Goal: Task Accomplishment & Management: Complete application form

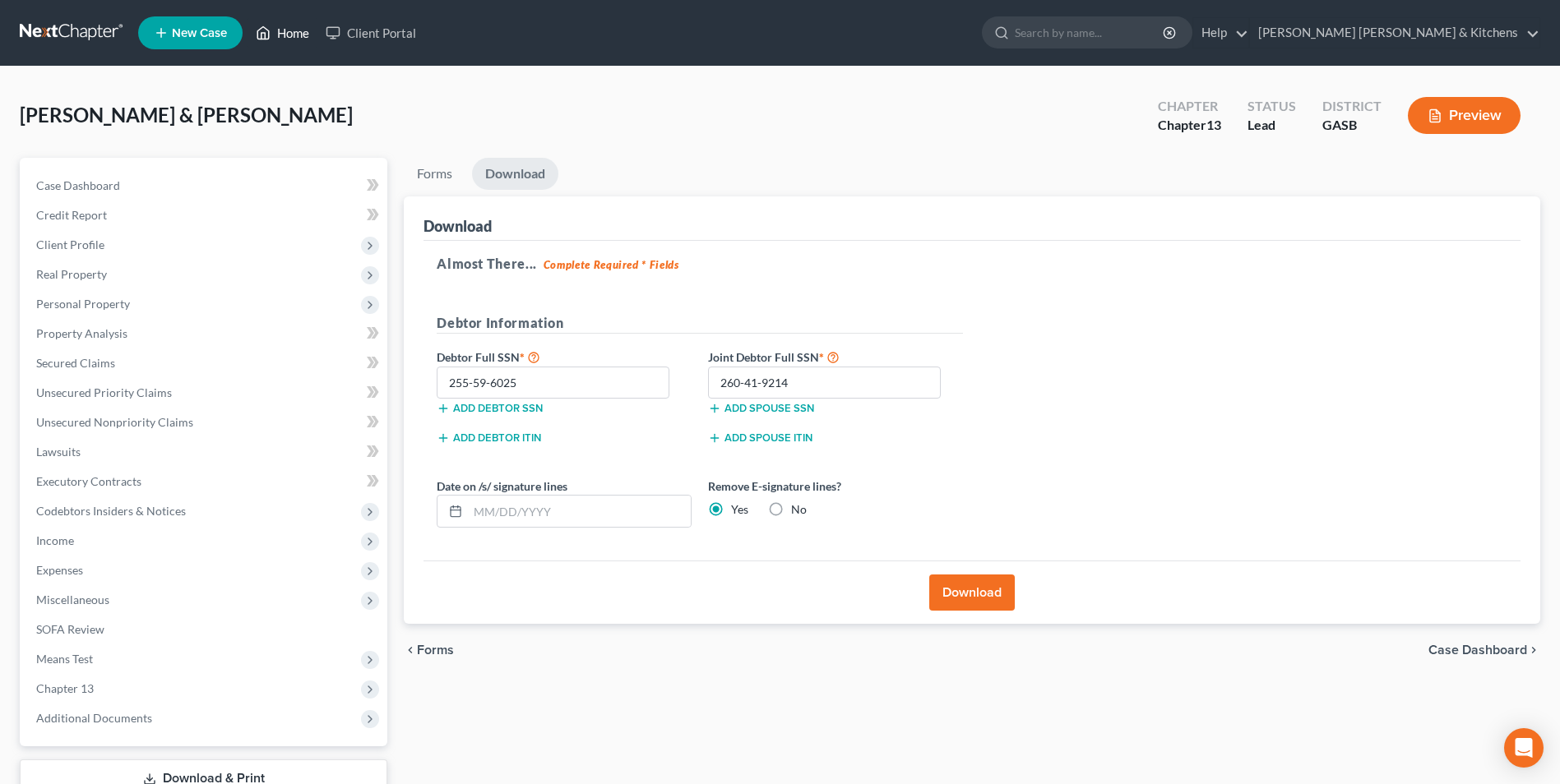
click at [285, 36] on link "Home" at bounding box center [282, 33] width 69 height 30
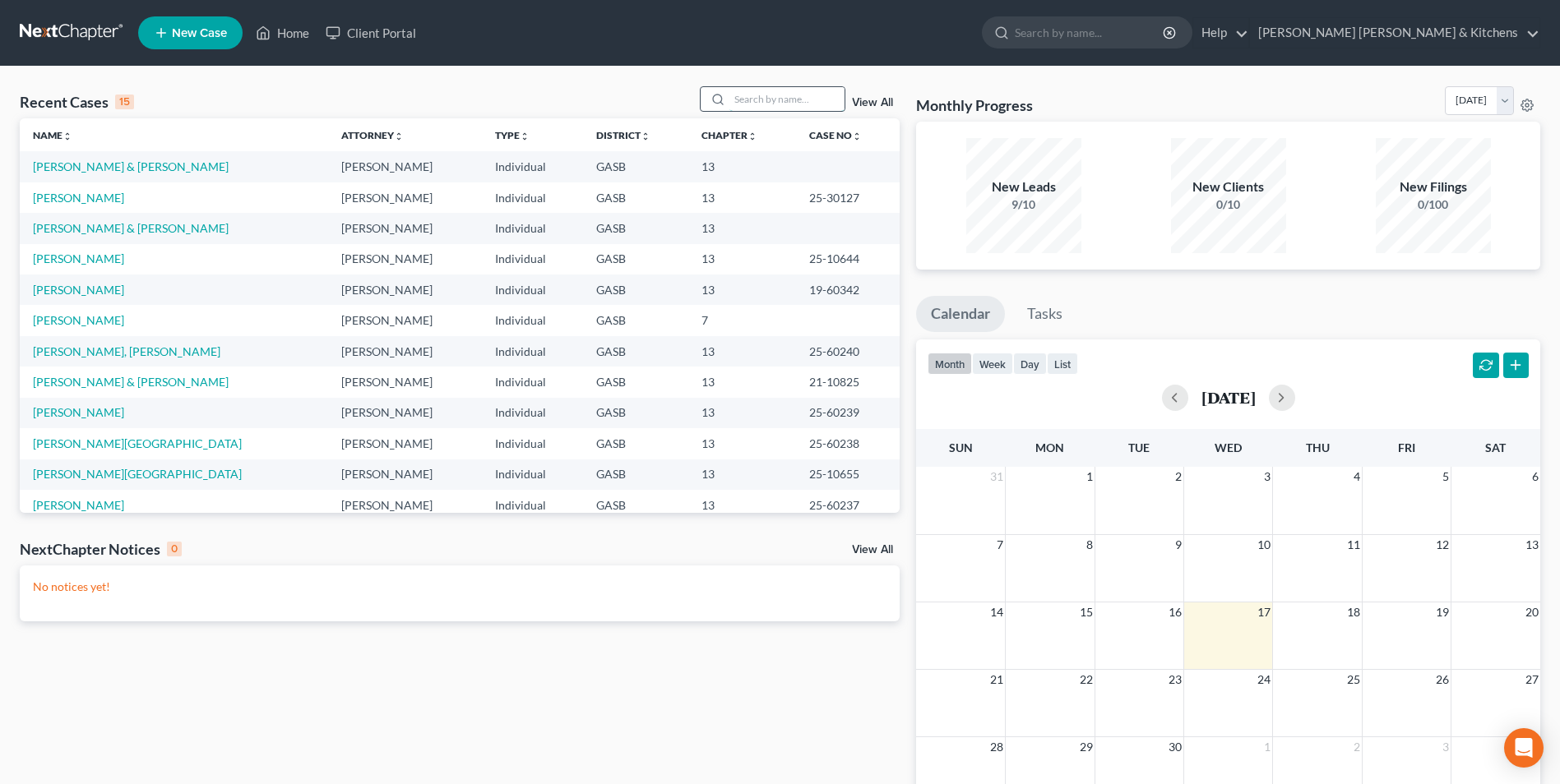
click at [745, 99] on input "search" at bounding box center [787, 98] width 116 height 23
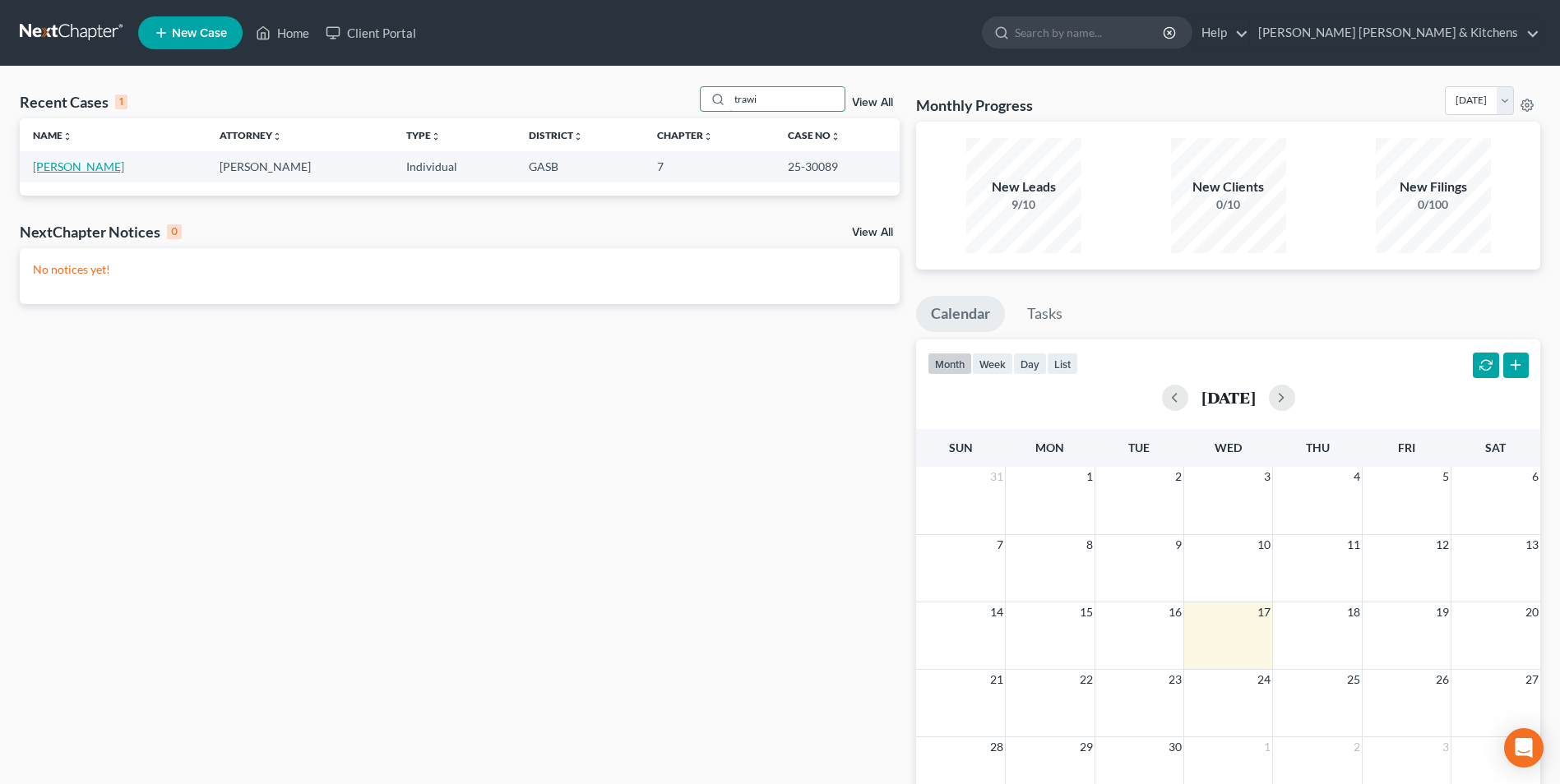
type input "trawi"
click at [41, 166] on link "[PERSON_NAME]" at bounding box center [78, 167] width 91 height 14
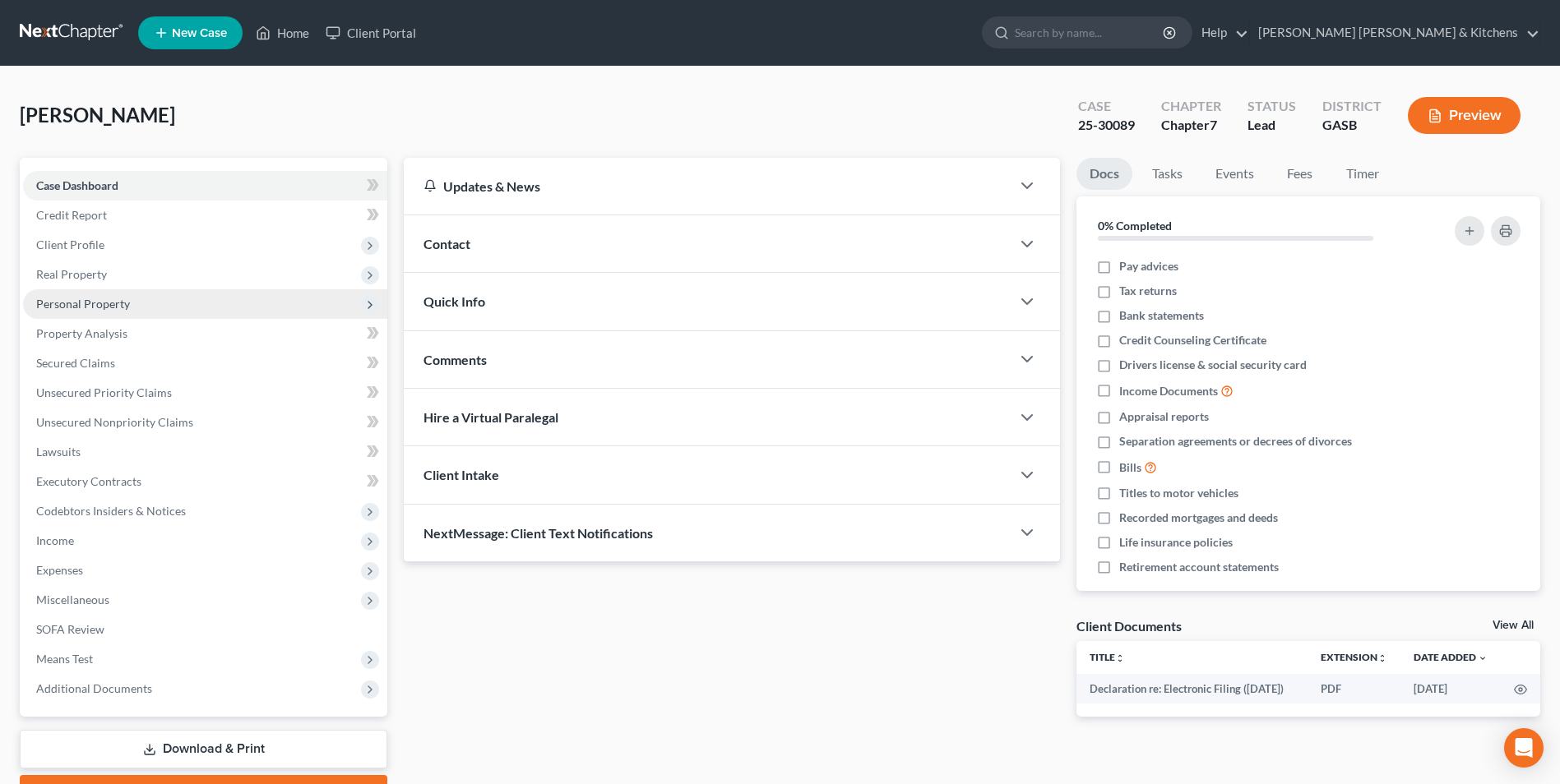
click at [89, 308] on span "Personal Property" at bounding box center [83, 304] width 94 height 14
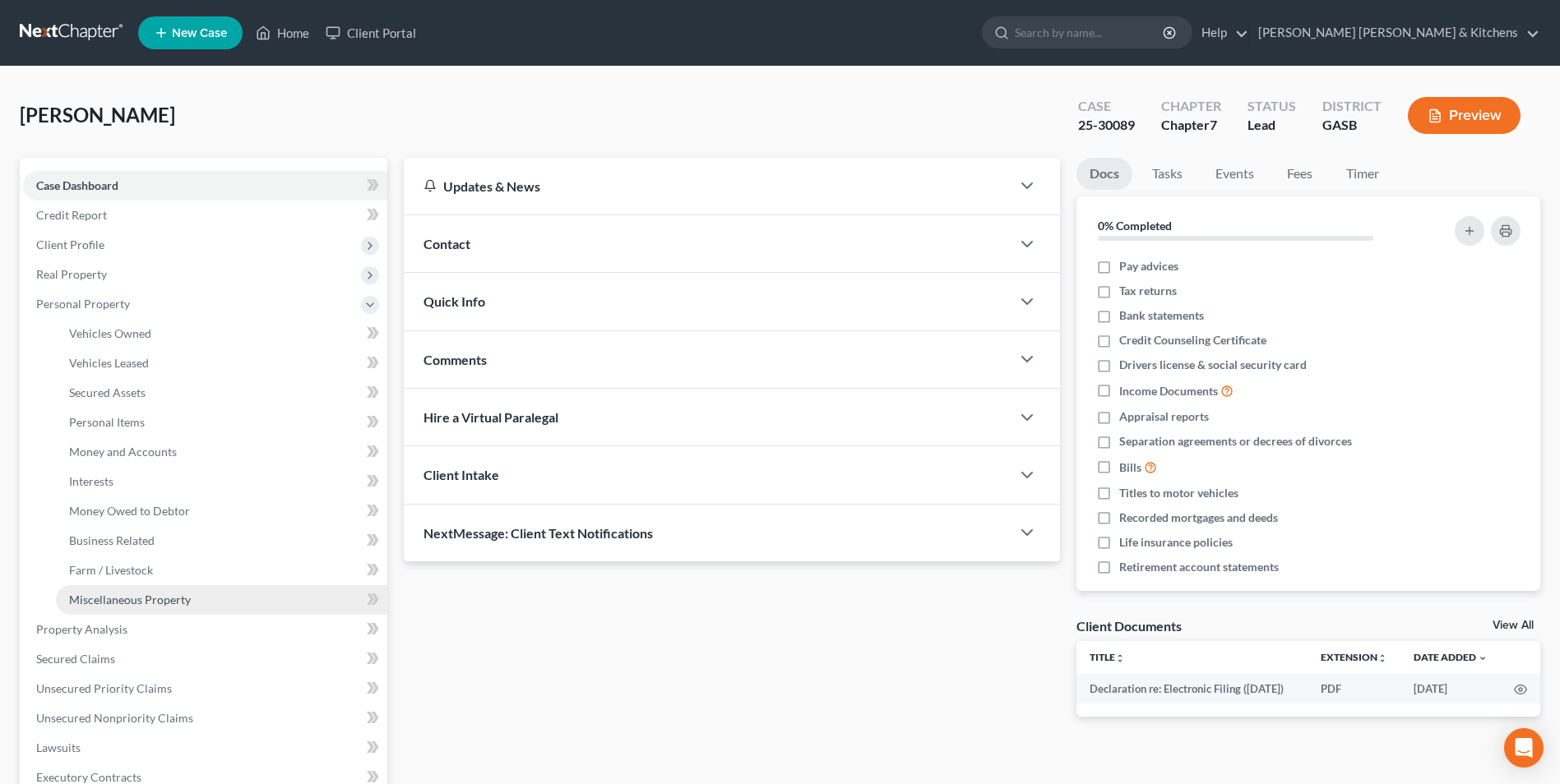
click at [131, 597] on span "Miscellaneous Property" at bounding box center [130, 600] width 122 height 14
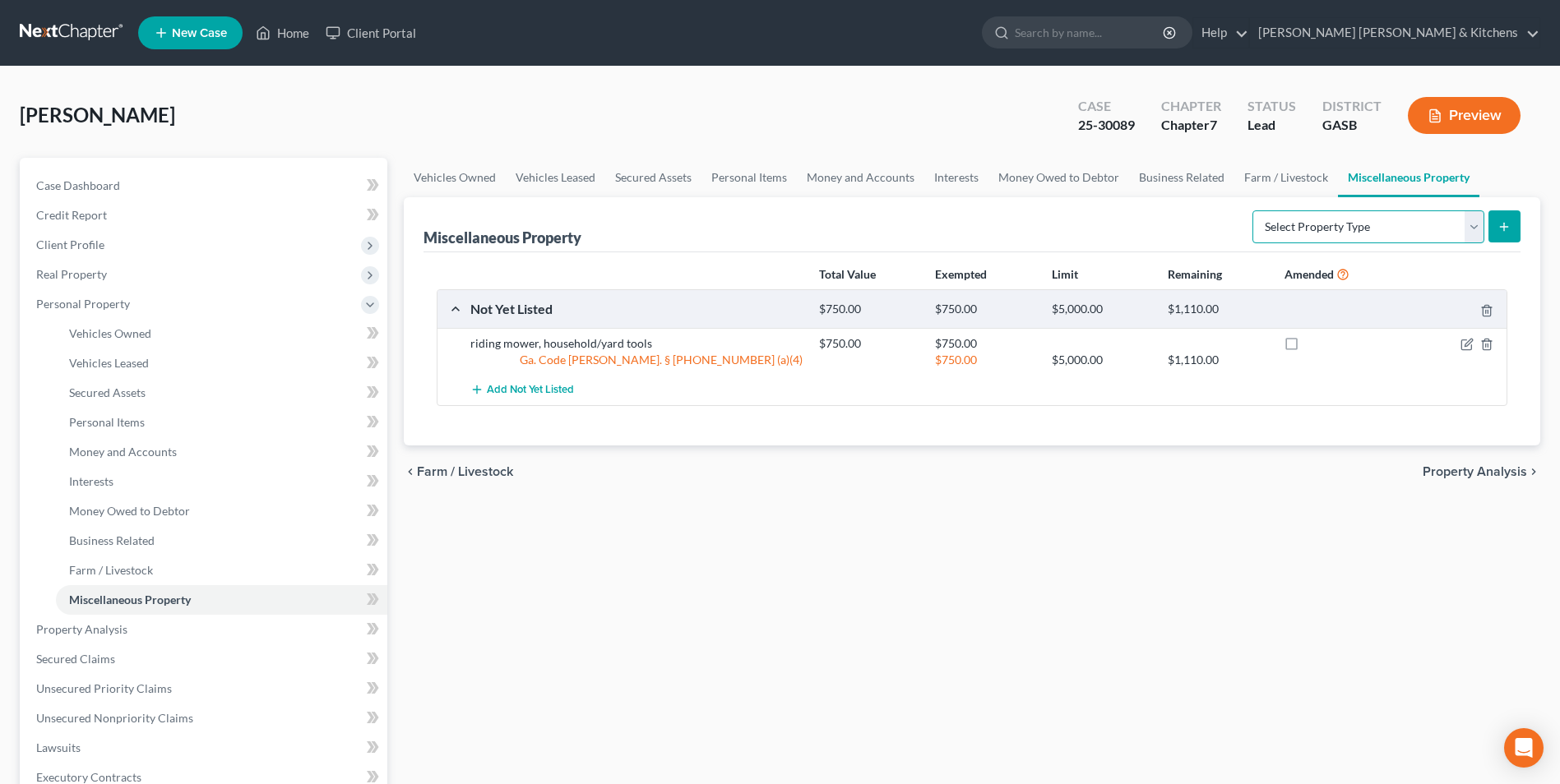
drag, startPoint x: 1405, startPoint y: 222, endPoint x: 1395, endPoint y: 234, distance: 15.6
click at [1405, 222] on select "Select Property Type Assigned for Creditor Benefit [DATE] Holding for Another N…" at bounding box center [1368, 227] width 232 height 33
select select "transferred"
click at [1253, 210] on select "Select Property Type Assigned for Creditor Benefit [DATE] Holding for Another N…" at bounding box center [1368, 227] width 232 height 33
click at [1498, 227] on icon "submit" at bounding box center [1504, 227] width 13 height 13
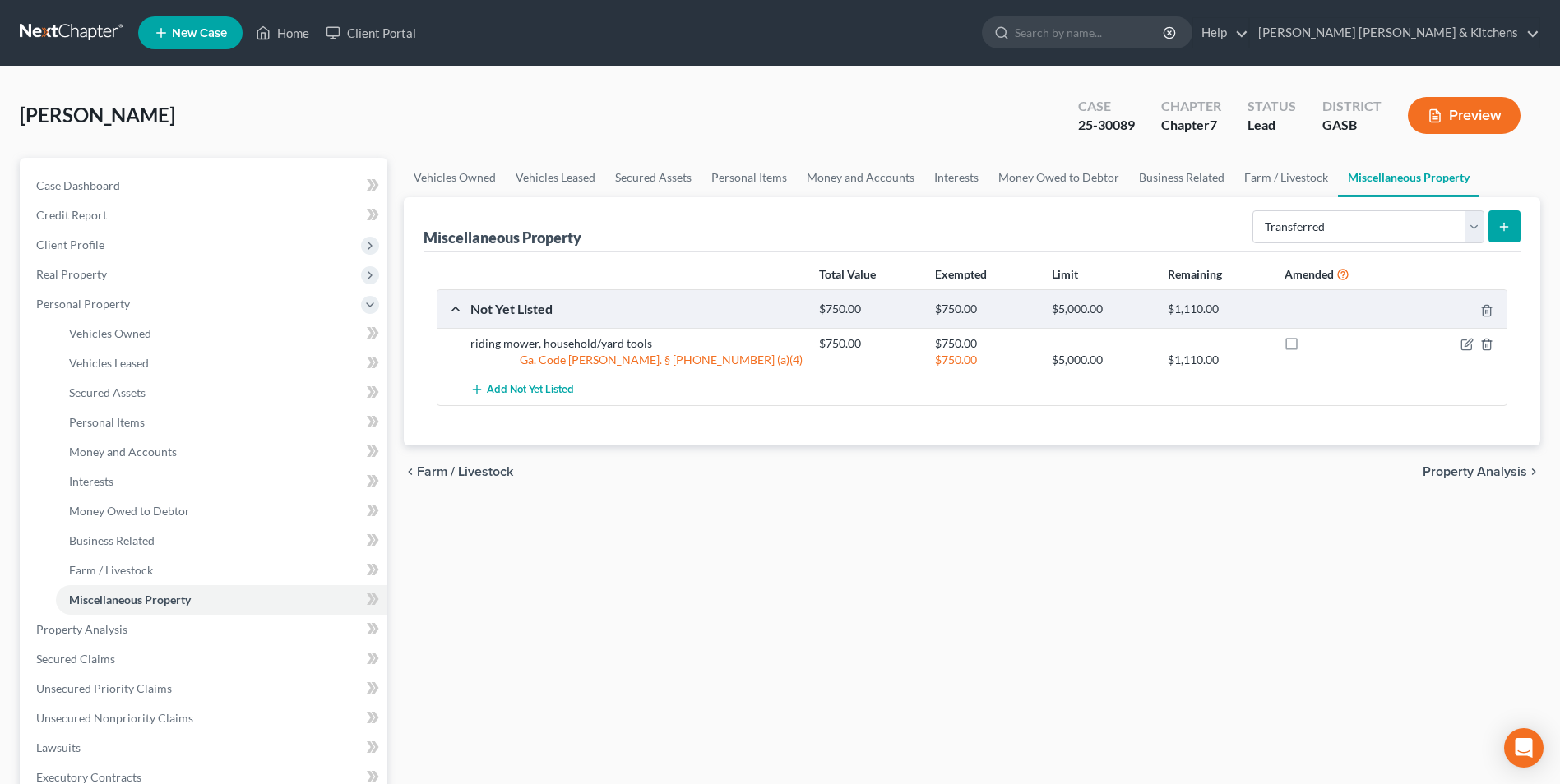
select select "Ordinary ([DATE])"
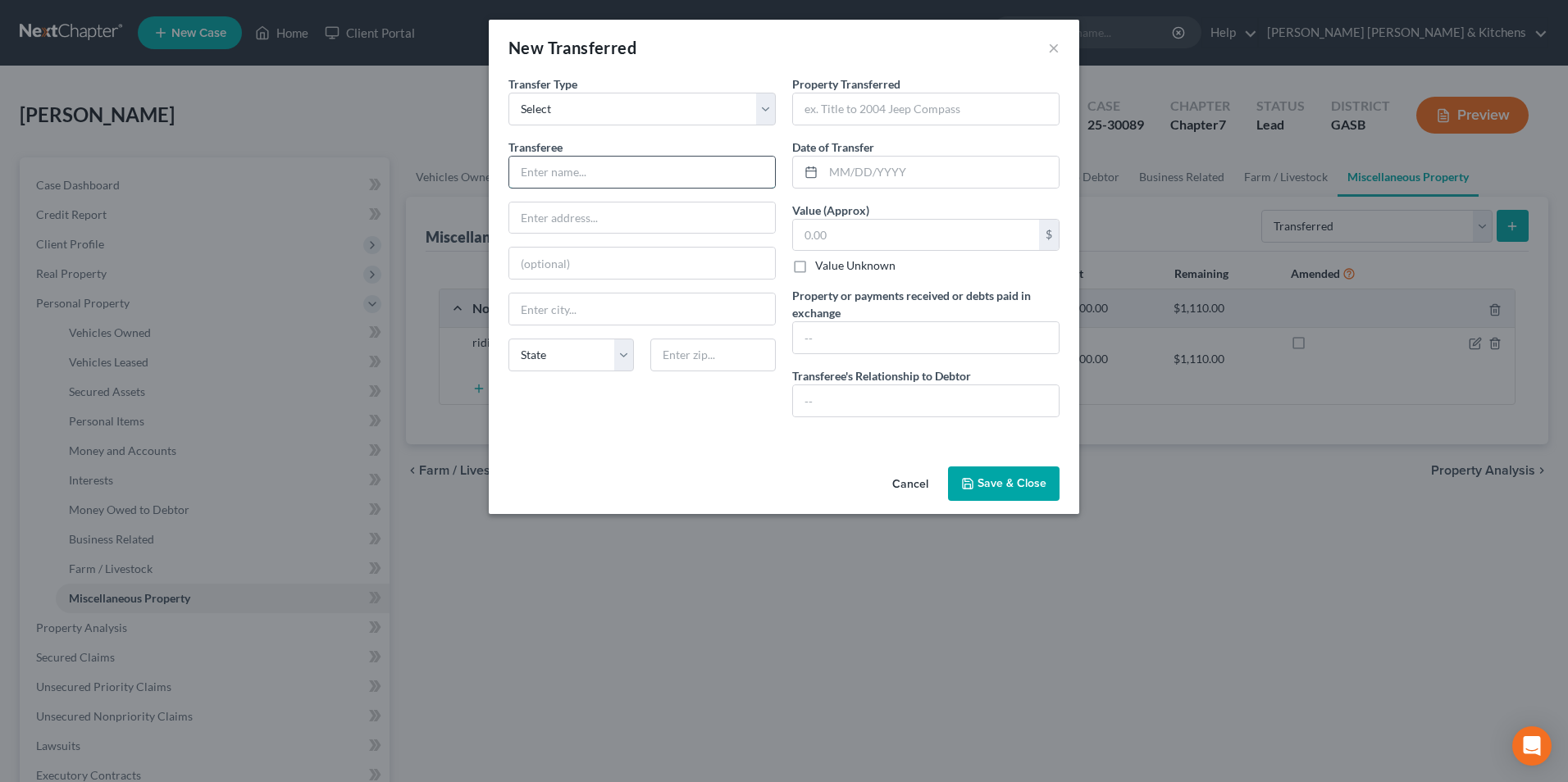
click at [683, 173] on input "text" at bounding box center [642, 172] width 266 height 31
type input "3rd party"
click at [831, 121] on input "text" at bounding box center [926, 109] width 266 height 31
type input "2004 GMV Envoy"
type input "[DATE]"
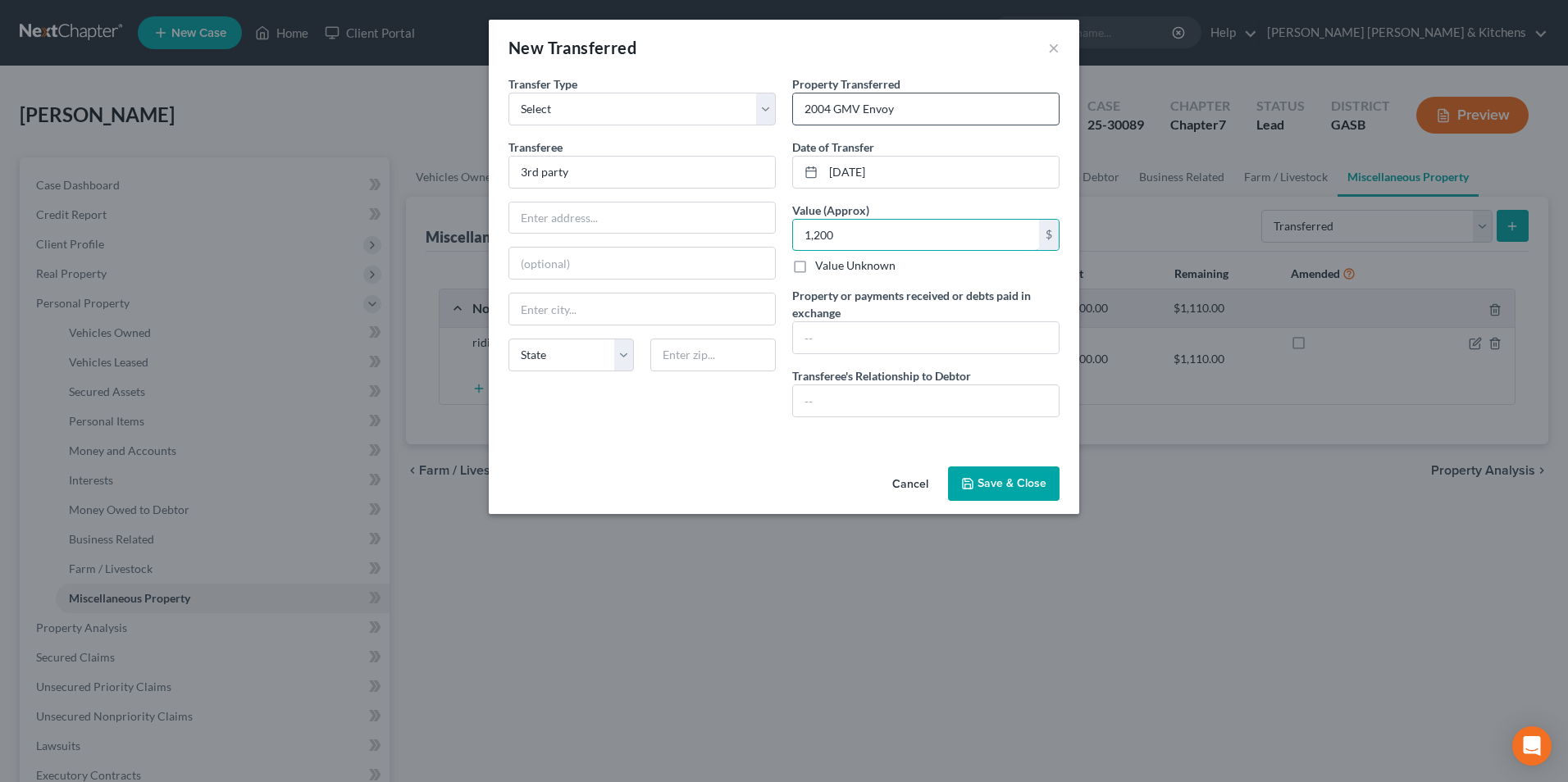
type input "1,200"
type input "sold 2004 GMC Envoy for $1200"
click at [905, 391] on input "text" at bounding box center [926, 401] width 266 height 31
type input "none"
click at [855, 113] on input "2004 GMV Envoy" at bounding box center [926, 109] width 266 height 31
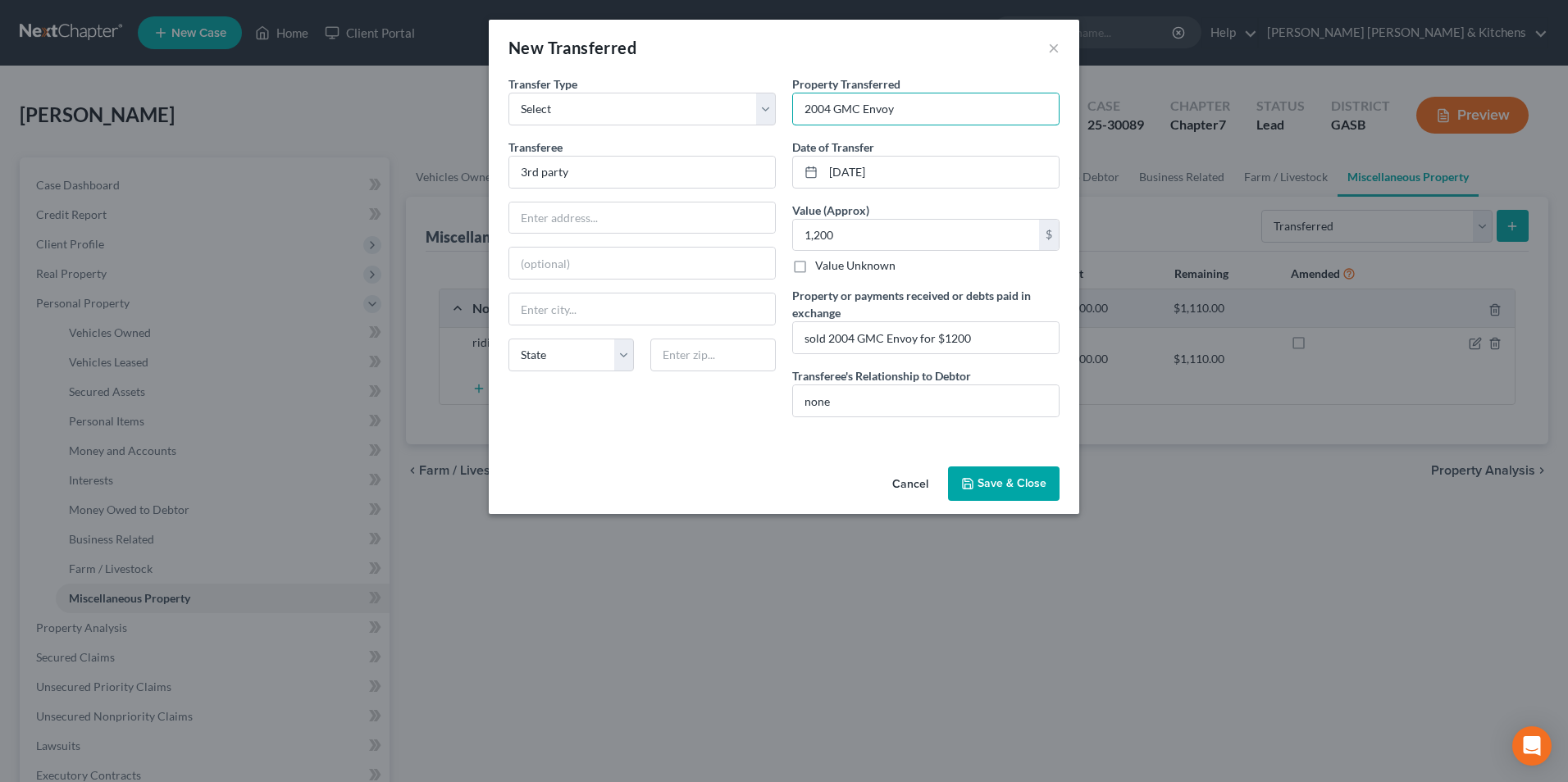
type input "2004 GMC Envoy"
click at [1001, 488] on button "Save & Close" at bounding box center [1003, 484] width 112 height 35
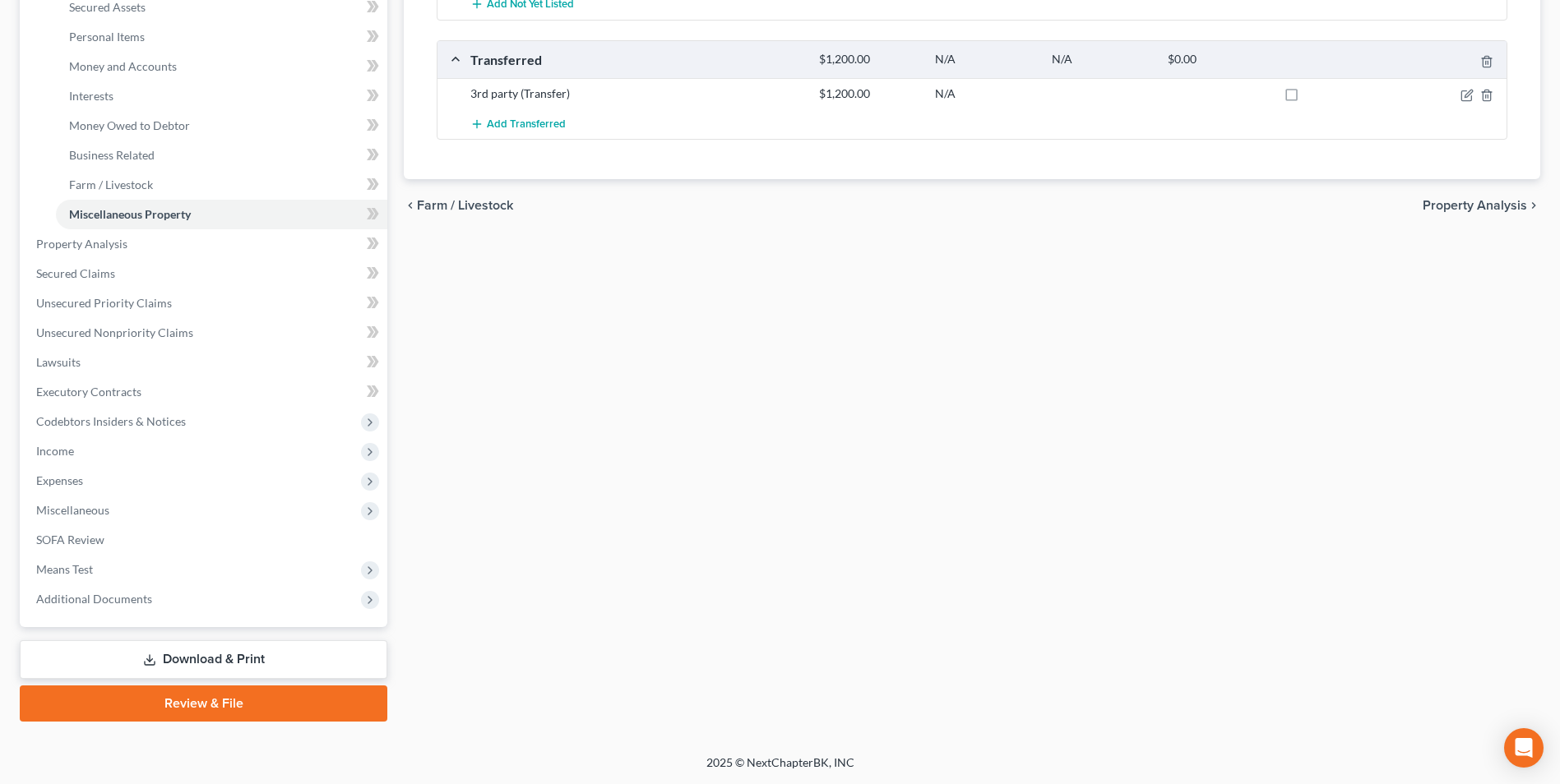
drag, startPoint x: 193, startPoint y: 667, endPoint x: 621, endPoint y: 706, distance: 429.8
click at [193, 667] on link "Download & Print" at bounding box center [203, 660] width 367 height 39
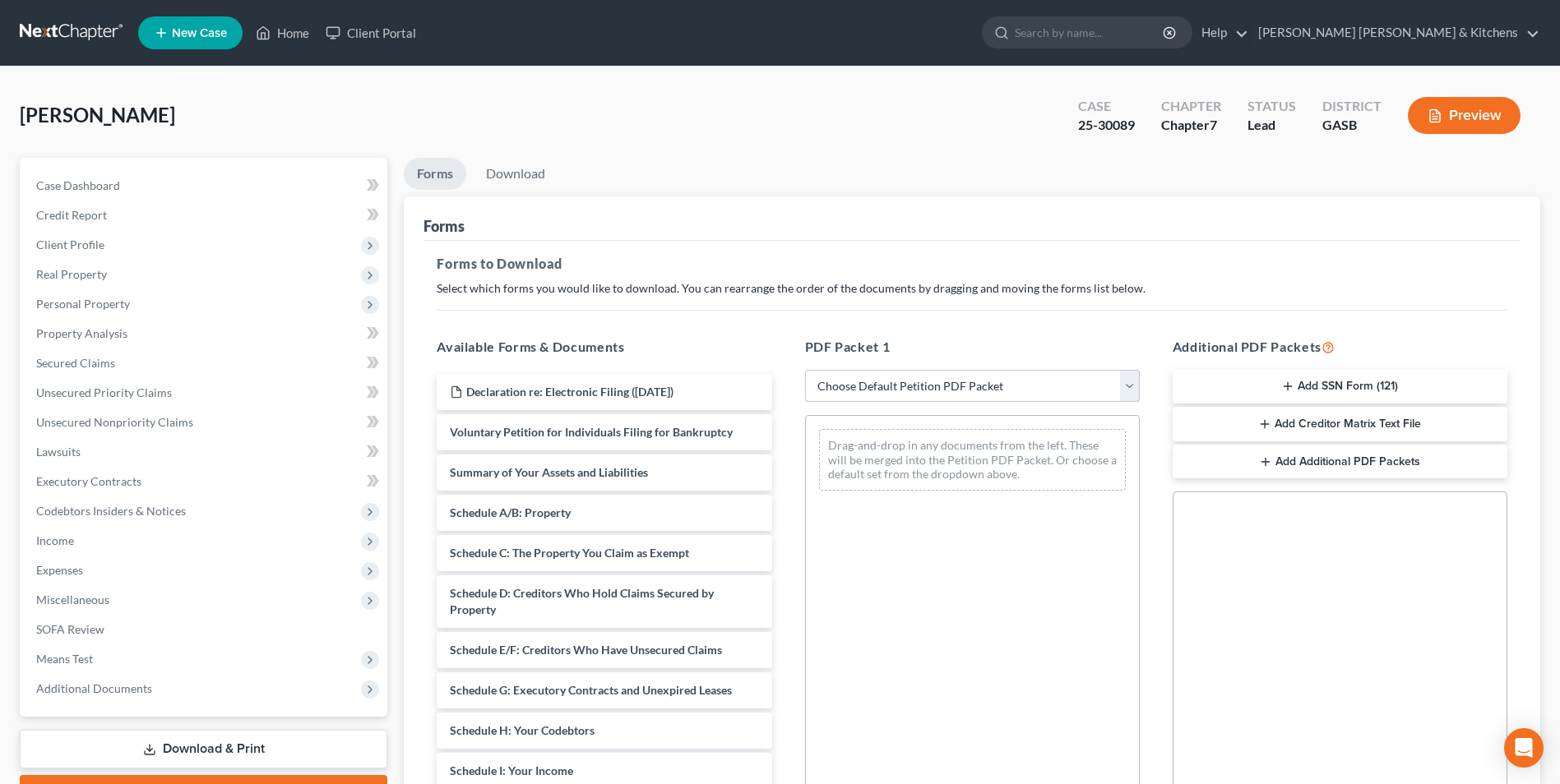
click at [866, 392] on select "Choose Default Petition PDF Packet Complete Bankruptcy Petition (all forms and …" at bounding box center [972, 386] width 334 height 33
select select "2"
click at [805, 370] on select "Choose Default Petition PDF Packet Complete Bankruptcy Petition (all forms and …" at bounding box center [972, 386] width 334 height 33
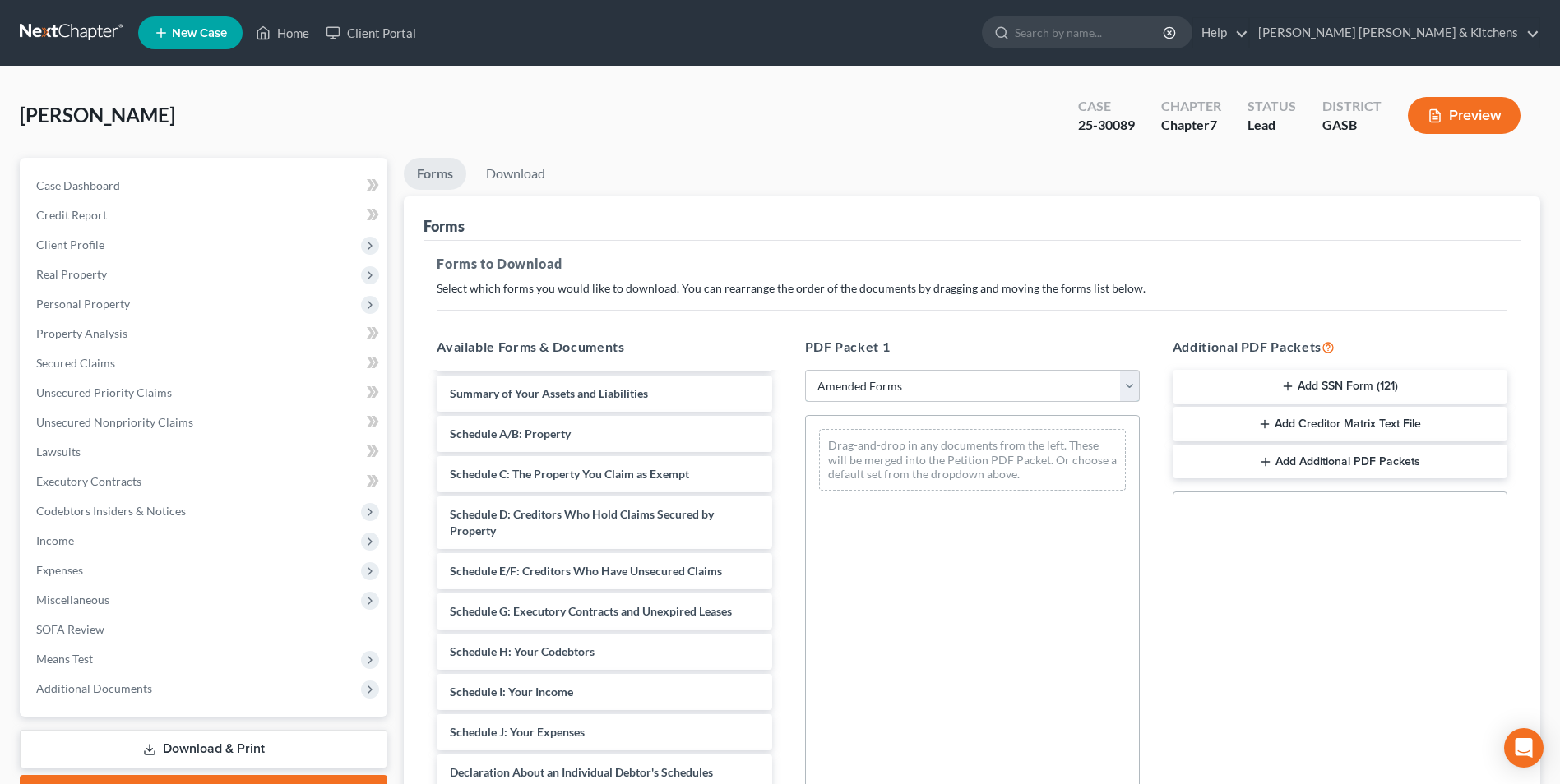
scroll to position [104, 0]
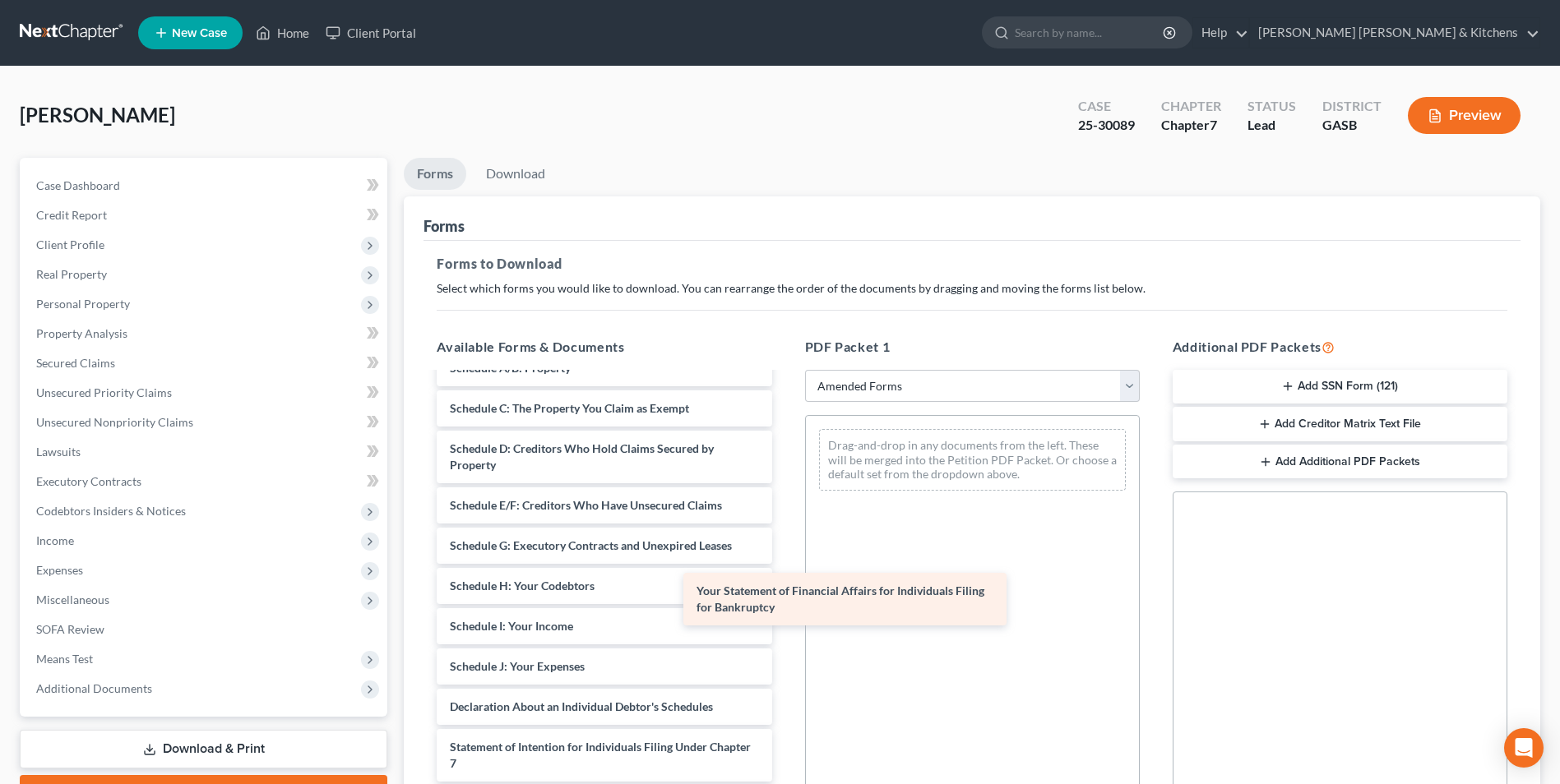
drag, startPoint x: 615, startPoint y: 757, endPoint x: 994, endPoint y: 445, distance: 490.9
click at [784, 458] on div "Your Statement of Financial Affairs for Individuals Filing for Bankruptcy Volun…" at bounding box center [605, 643] width 361 height 747
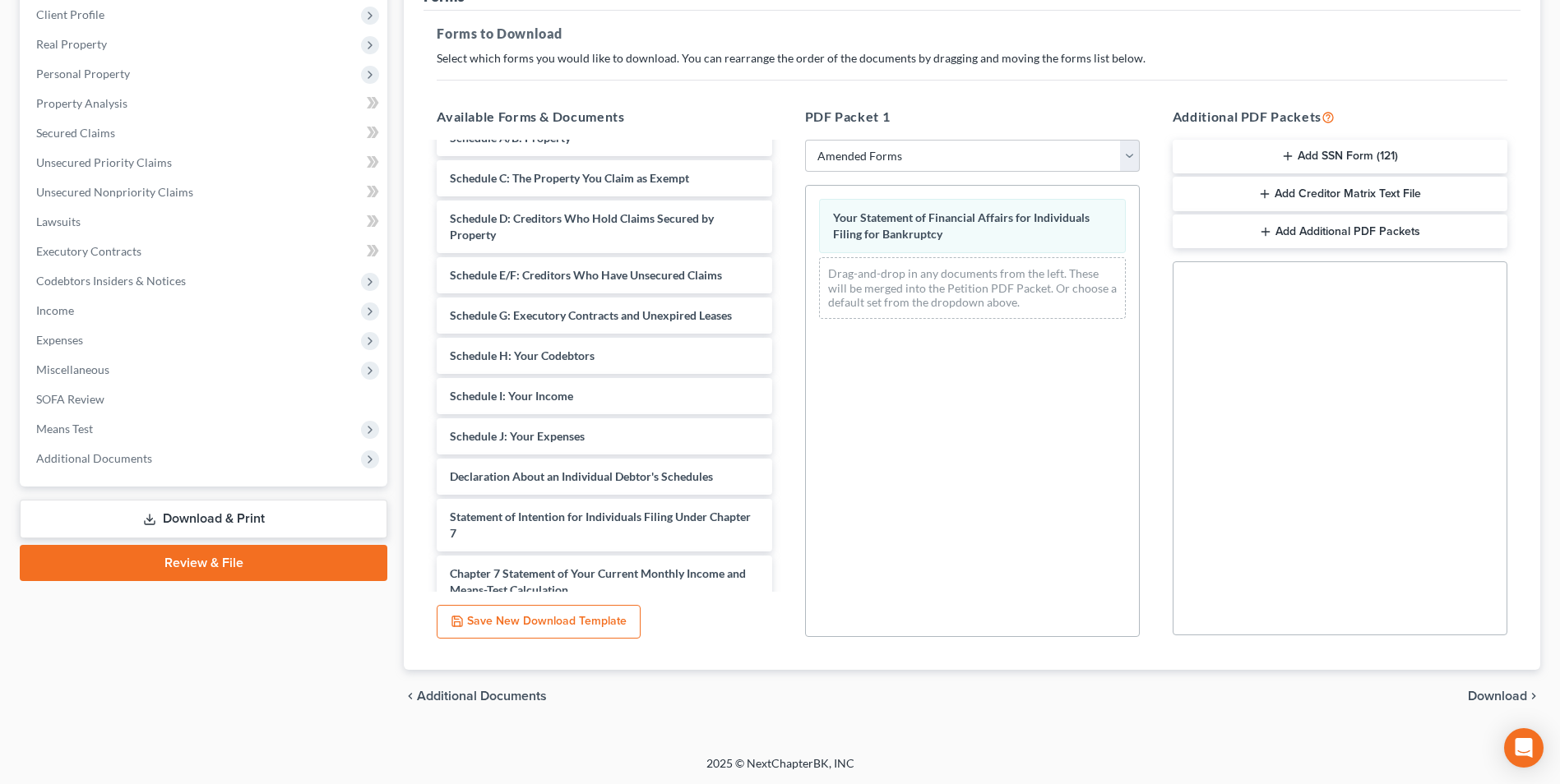
scroll to position [231, 0]
click at [1484, 690] on span "Download" at bounding box center [1497, 695] width 59 height 13
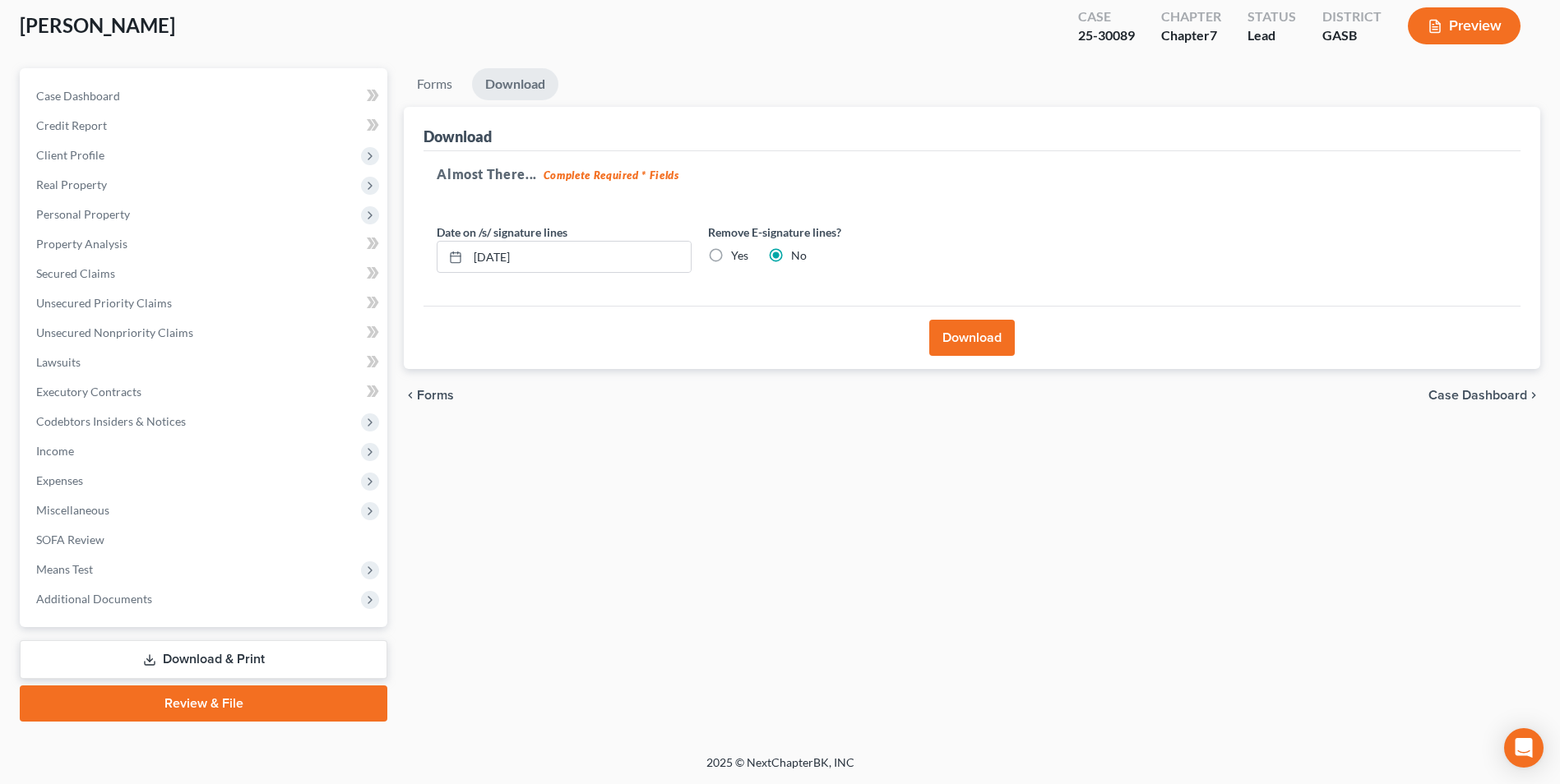
scroll to position [89, 0]
click at [964, 343] on button "Download" at bounding box center [972, 338] width 85 height 36
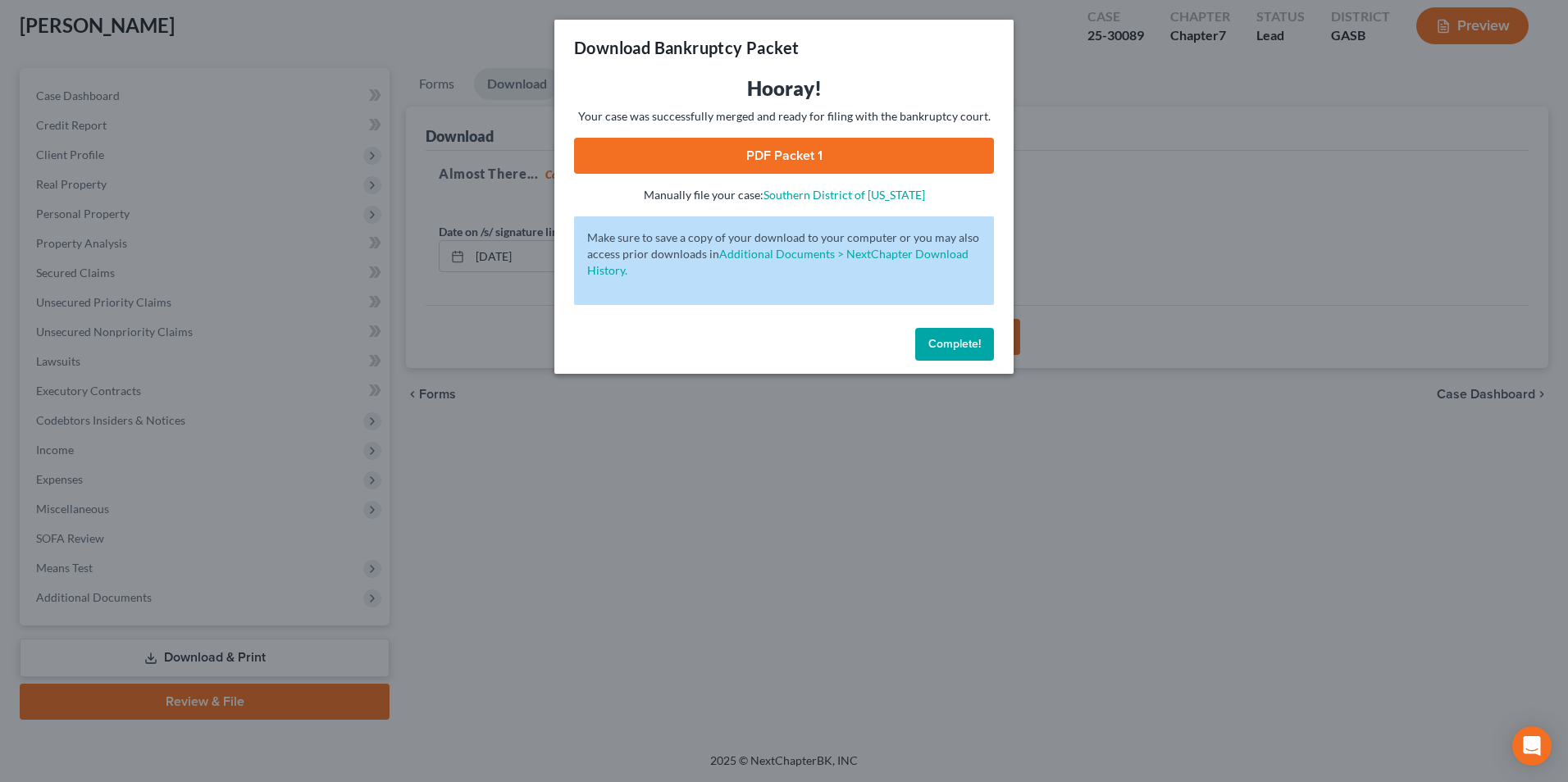
drag, startPoint x: 764, startPoint y: 168, endPoint x: 782, endPoint y: 283, distance: 116.4
click at [764, 168] on link "PDF Packet 1" at bounding box center [784, 156] width 420 height 36
click at [577, 669] on div "Download Bankruptcy Packet Hooray! Your case was successfully merged and ready …" at bounding box center [784, 391] width 1568 height 782
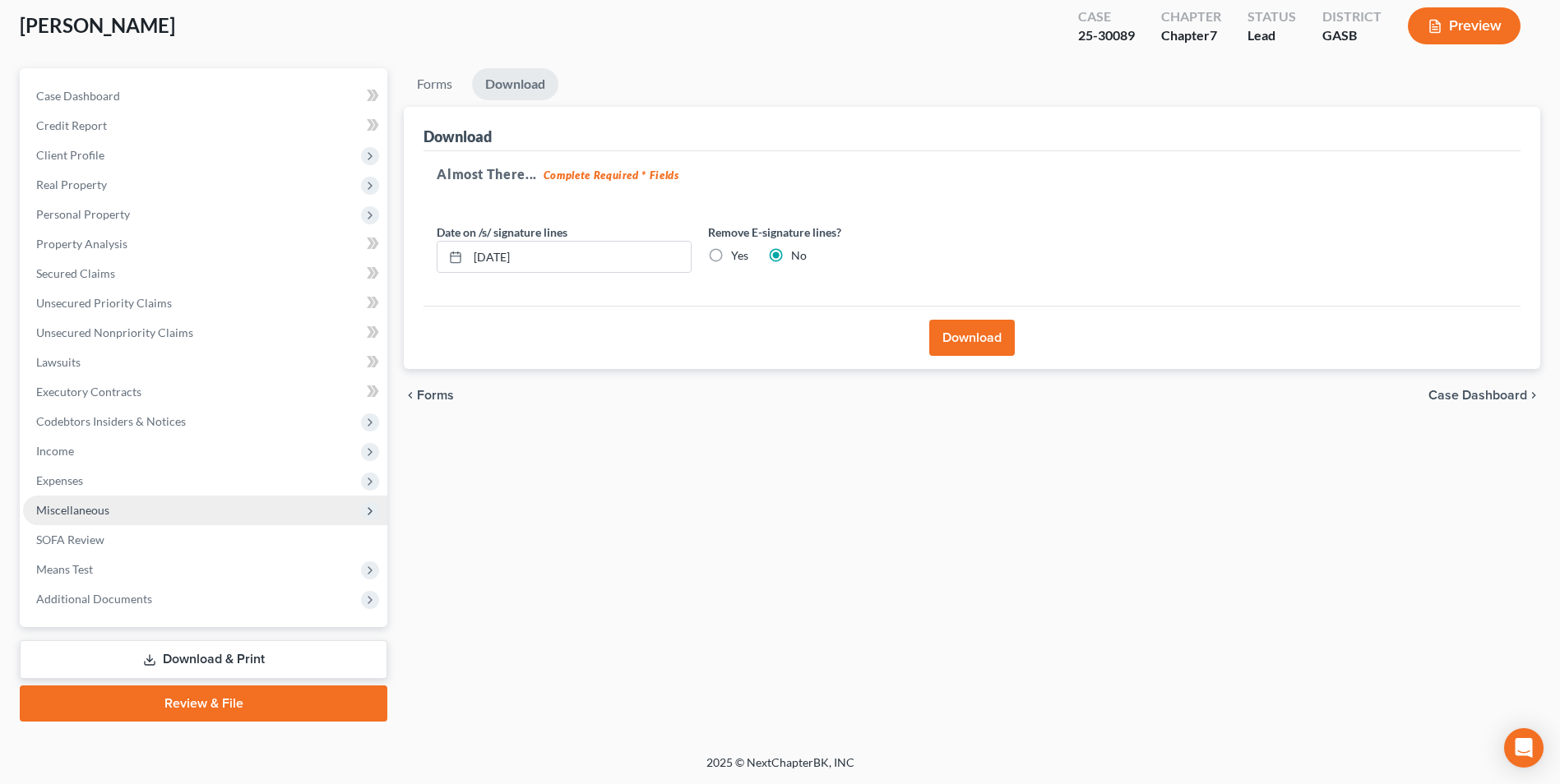
click at [85, 506] on span "Miscellaneous" at bounding box center [73, 511] width 73 height 14
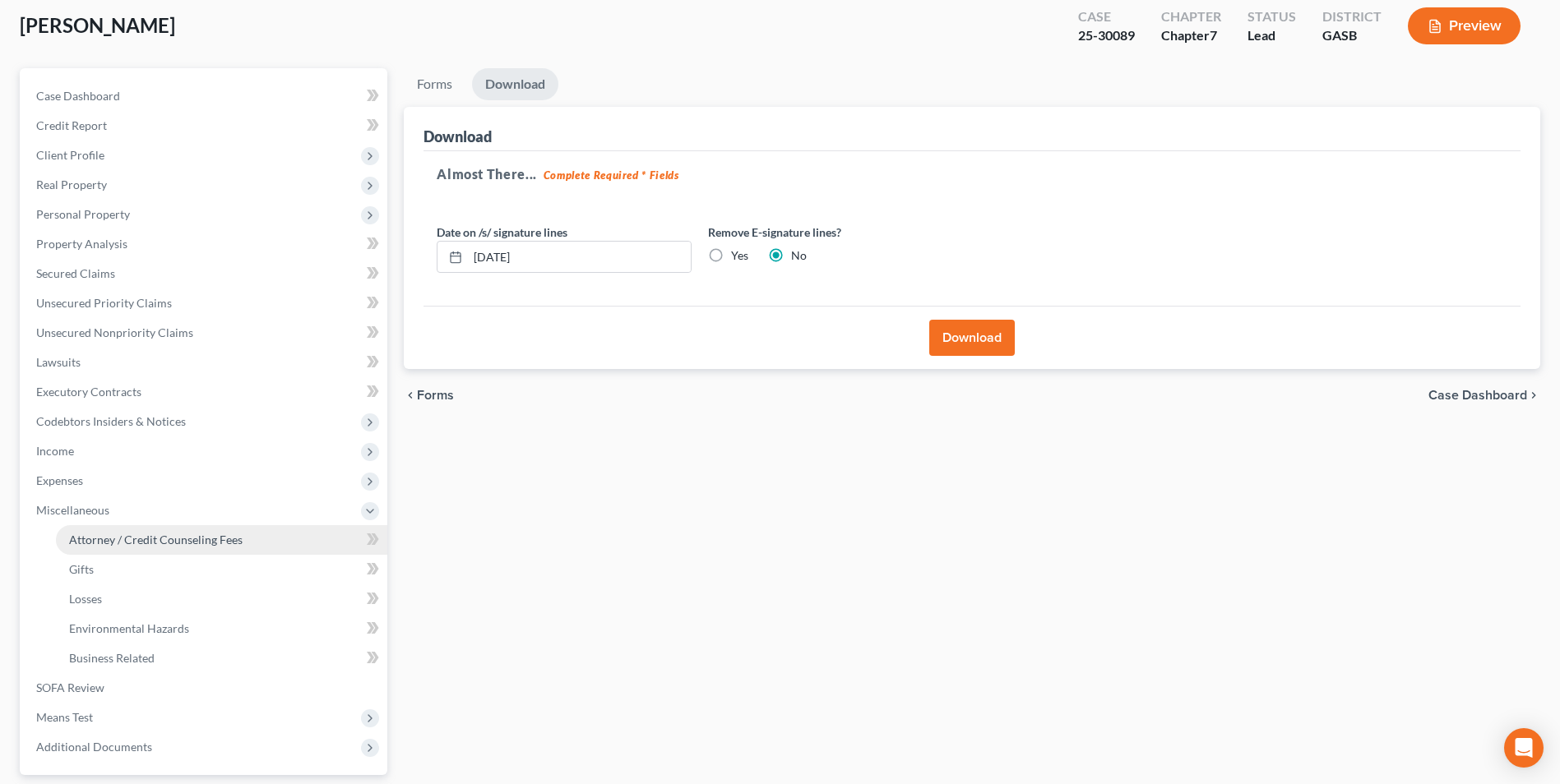
click at [92, 535] on span "Attorney / Credit Counseling Fees" at bounding box center [156, 540] width 174 height 14
select select "0"
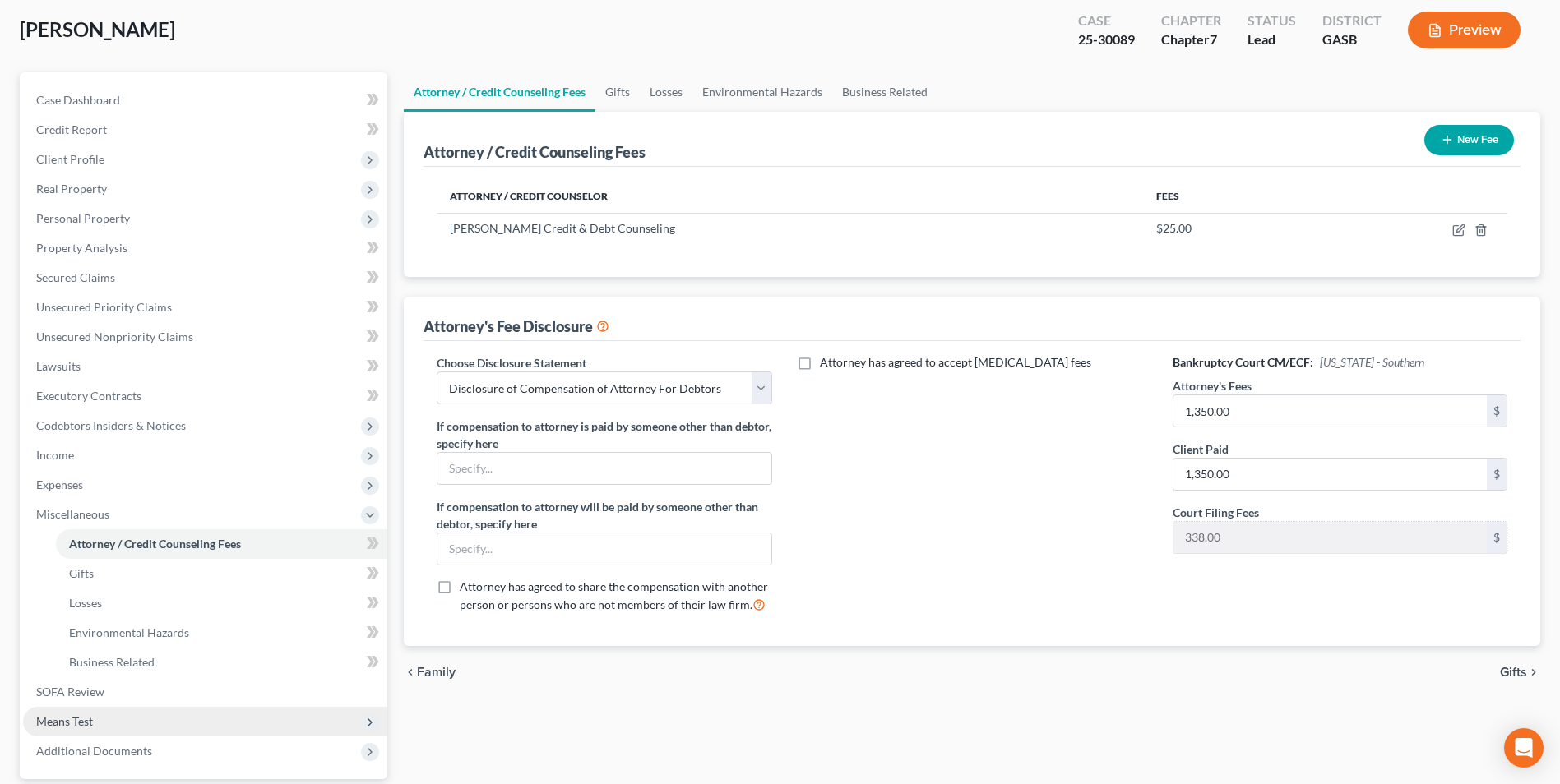
scroll to position [238, 0]
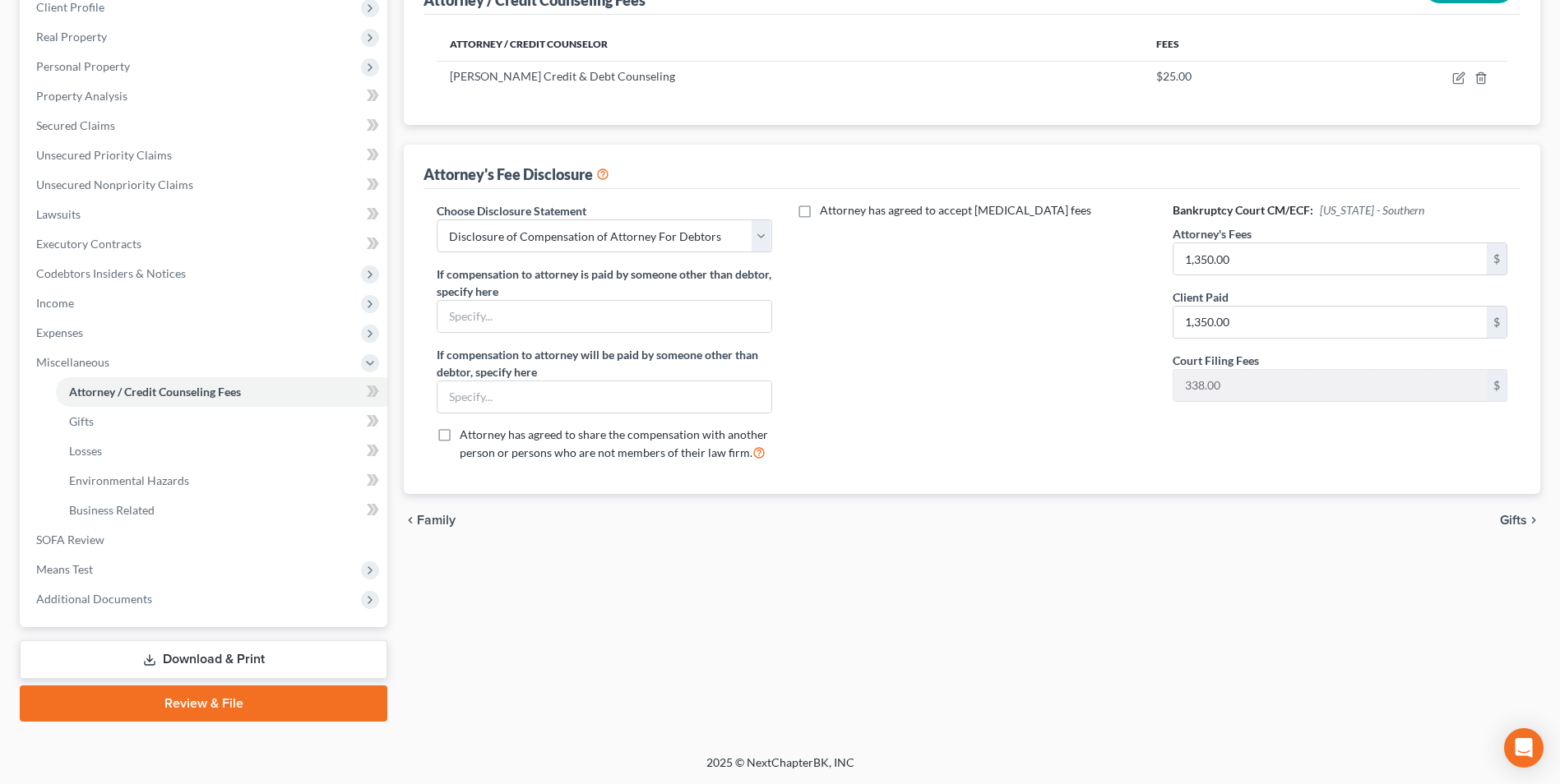
click at [203, 656] on link "Download & Print" at bounding box center [203, 660] width 367 height 39
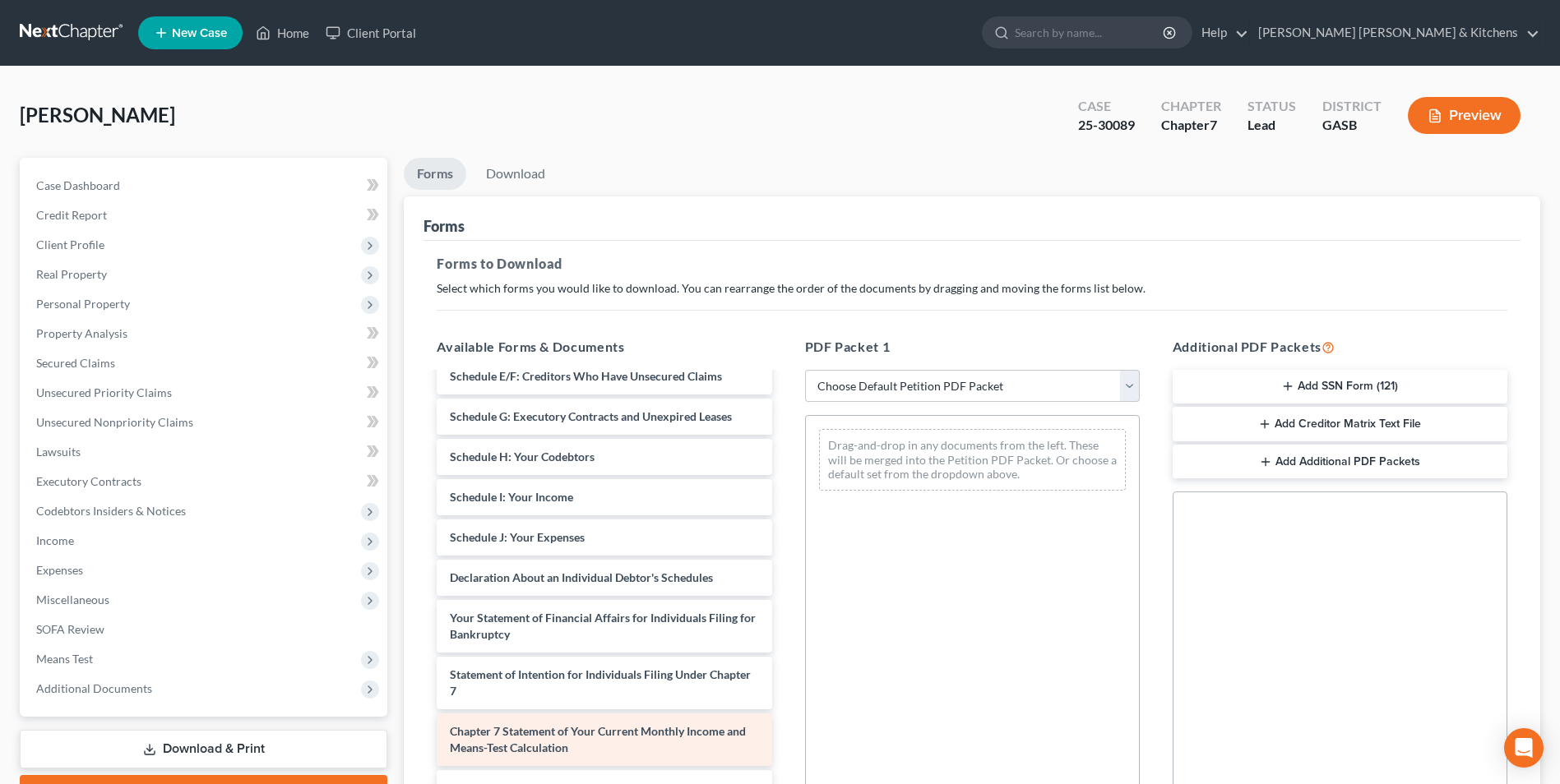
scroll to position [329, 0]
